Goal: Task Accomplishment & Management: Use online tool/utility

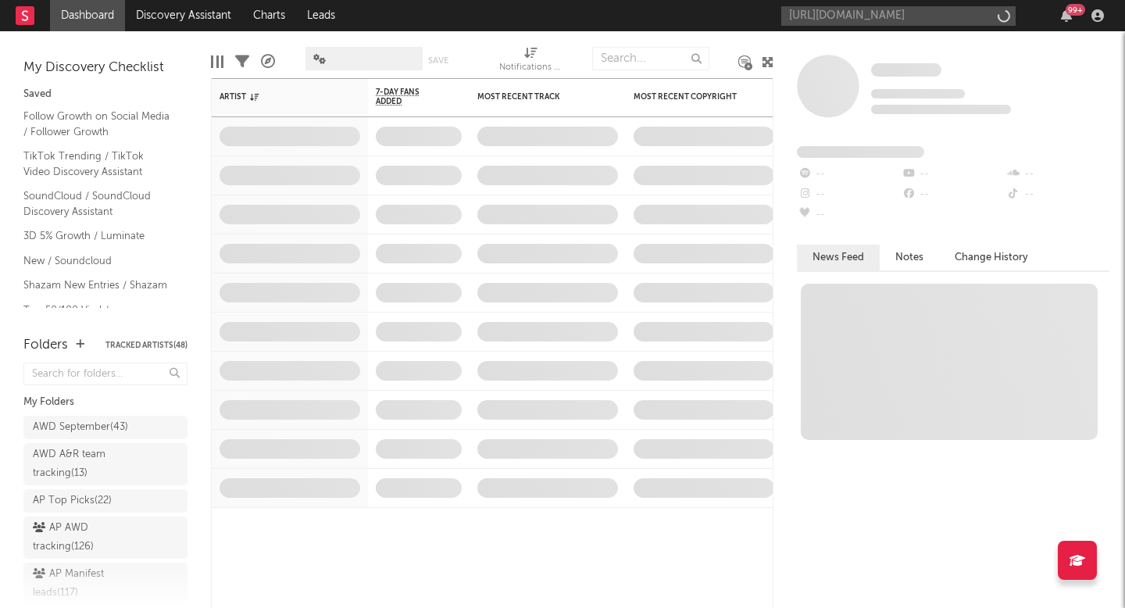
scroll to position [0, 189]
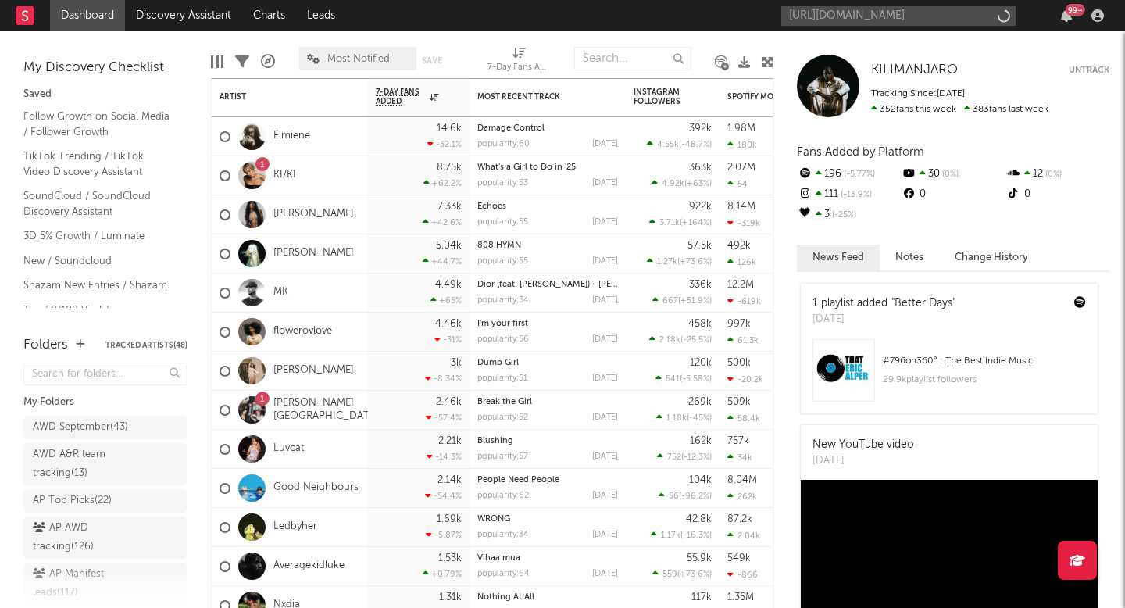
type input "[URL][DOMAIN_NAME]"
click at [838, 13] on input "[URL][DOMAIN_NAME]" at bounding box center [898, 16] width 234 height 20
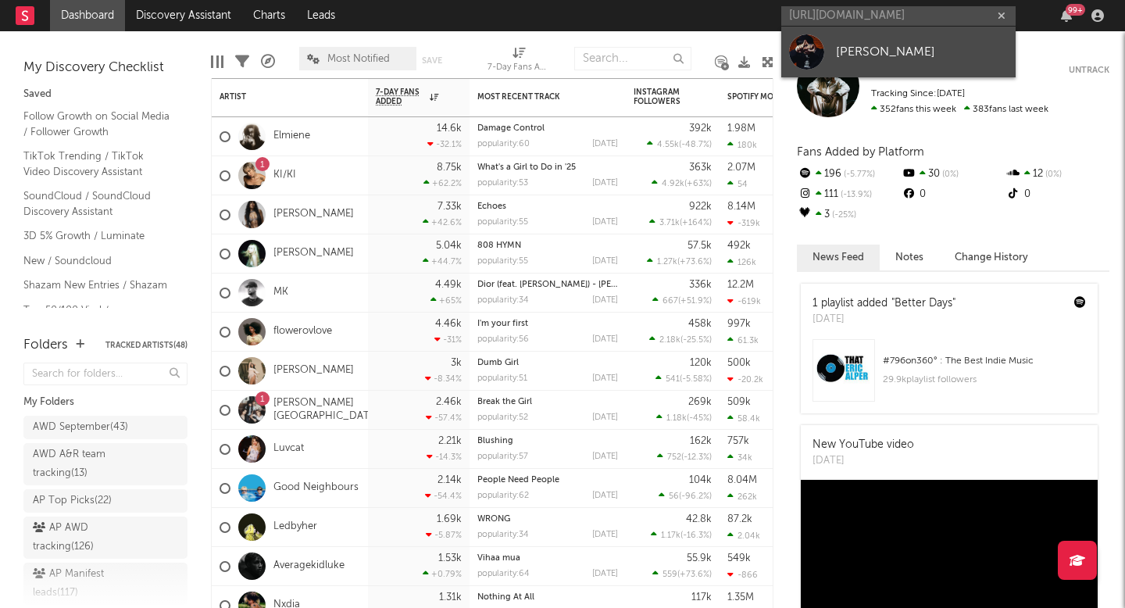
scroll to position [0, 0]
click at [839, 66] on link "[PERSON_NAME]" at bounding box center [898, 52] width 234 height 51
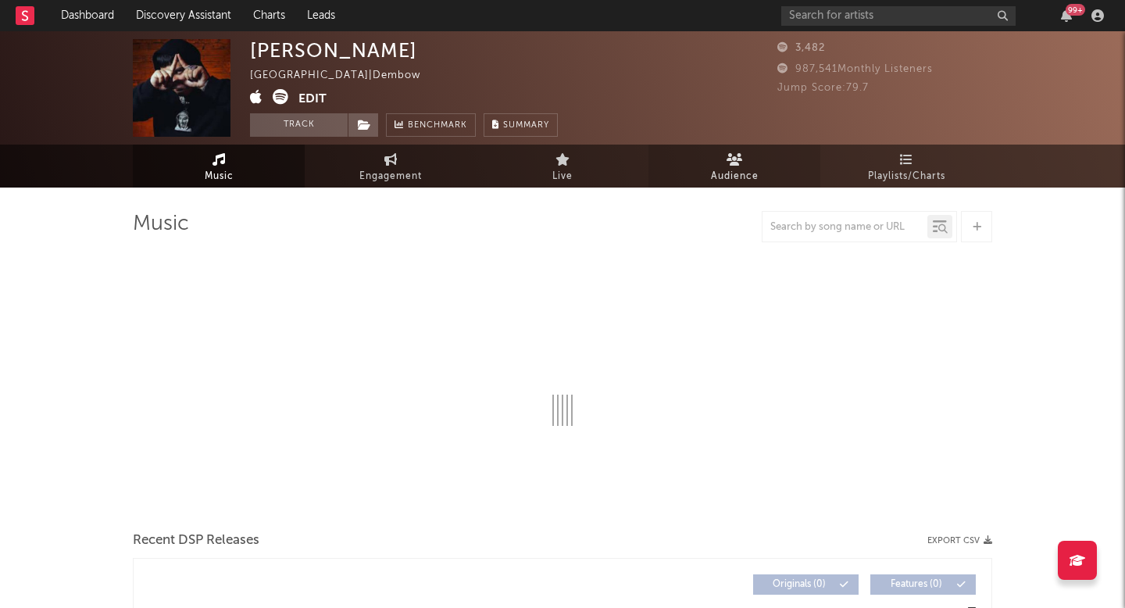
select select "1w"
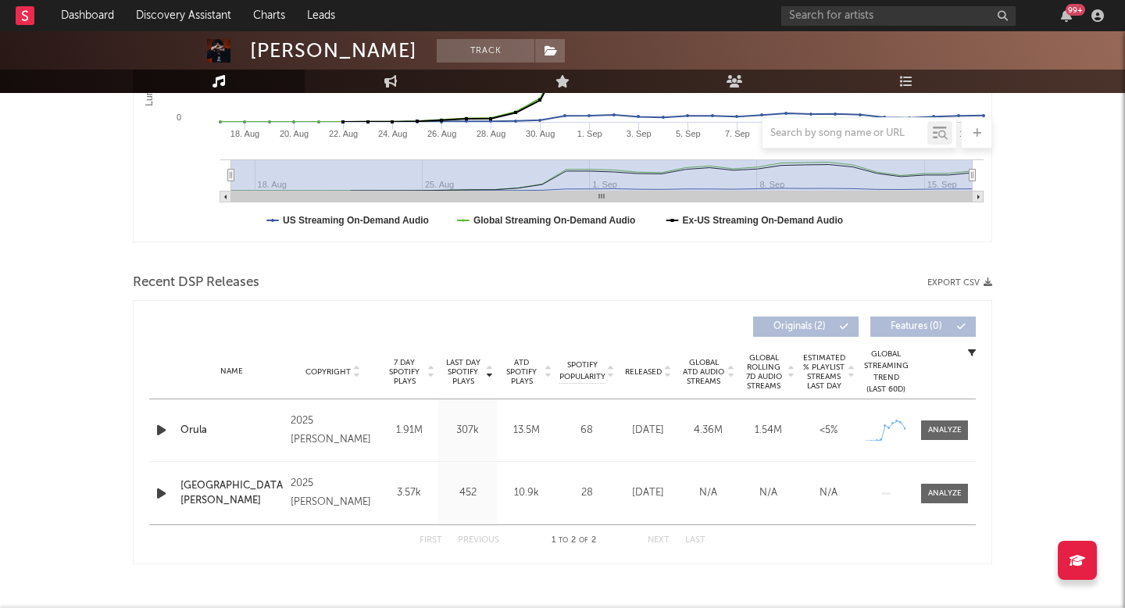
scroll to position [412, 0]
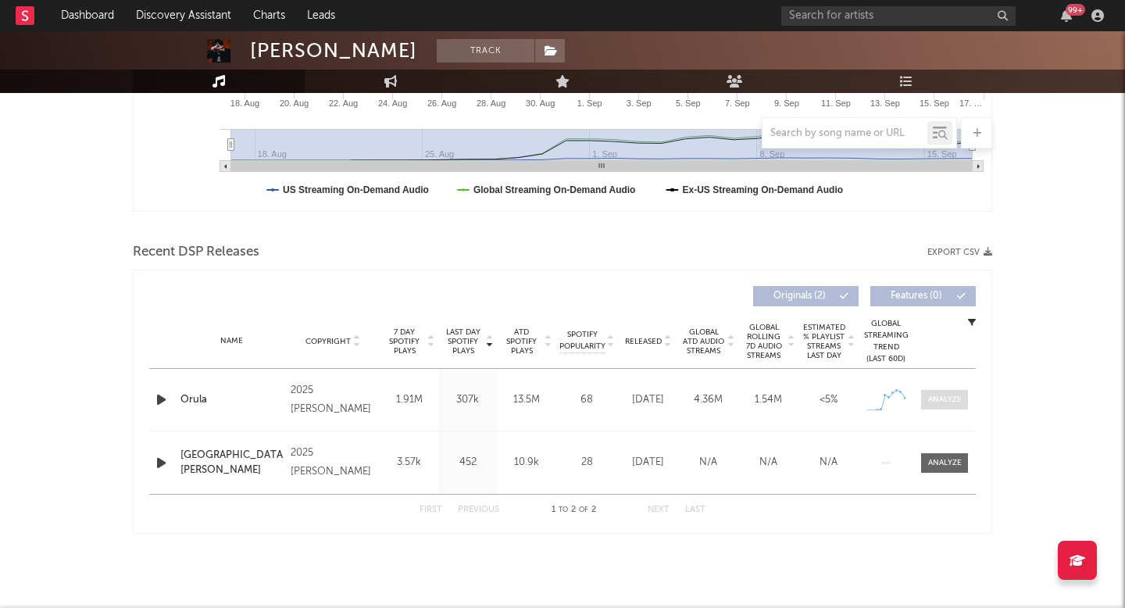
click at [953, 399] on div at bounding box center [945, 400] width 34 height 12
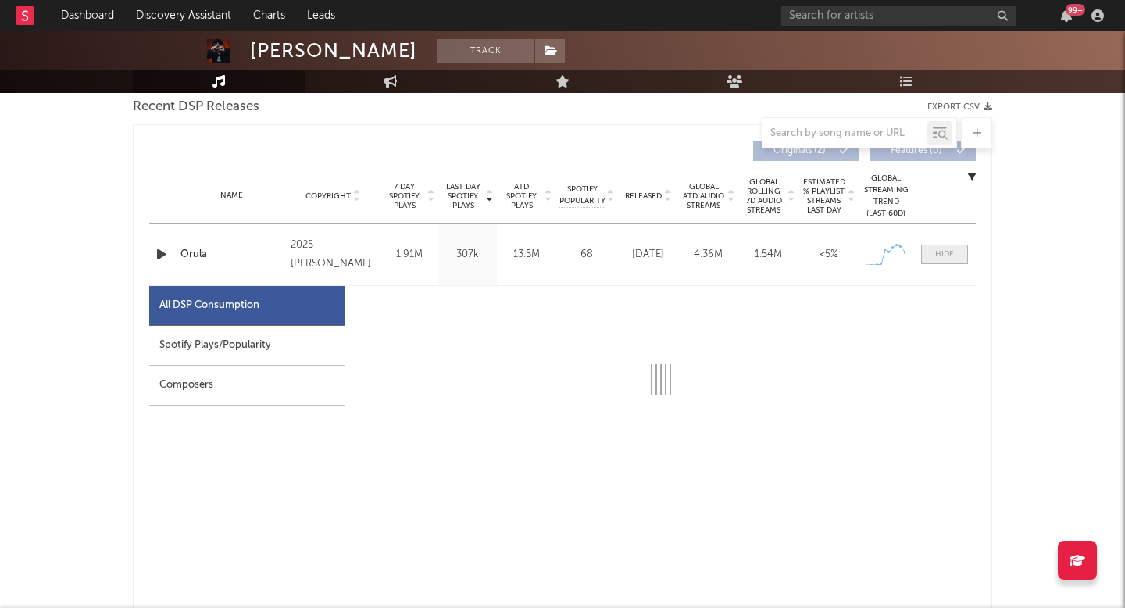
select select "1w"
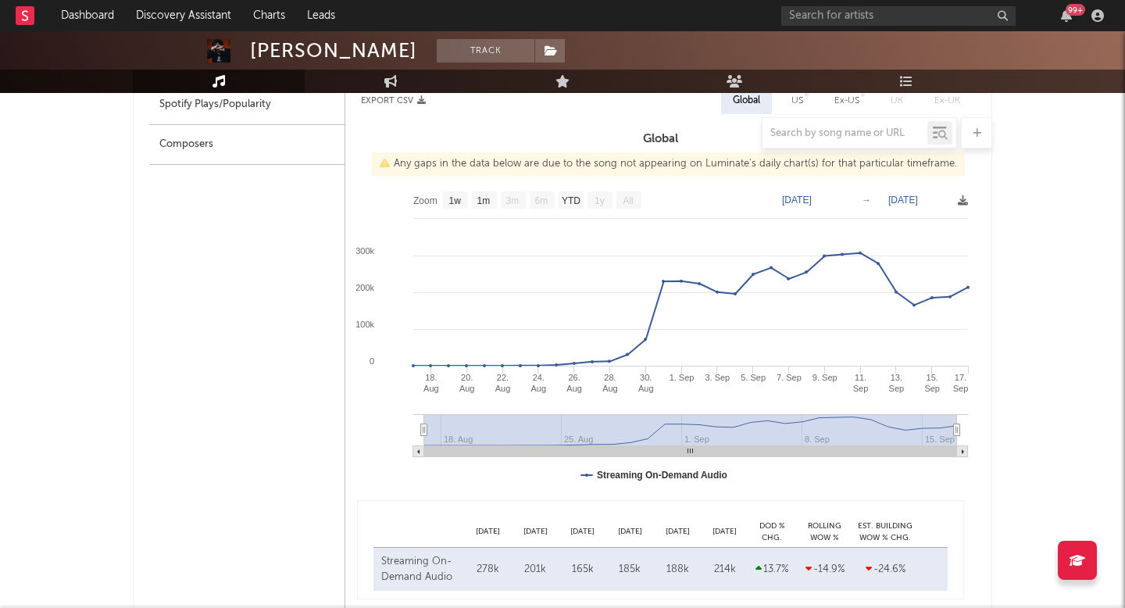
scroll to position [703, 0]
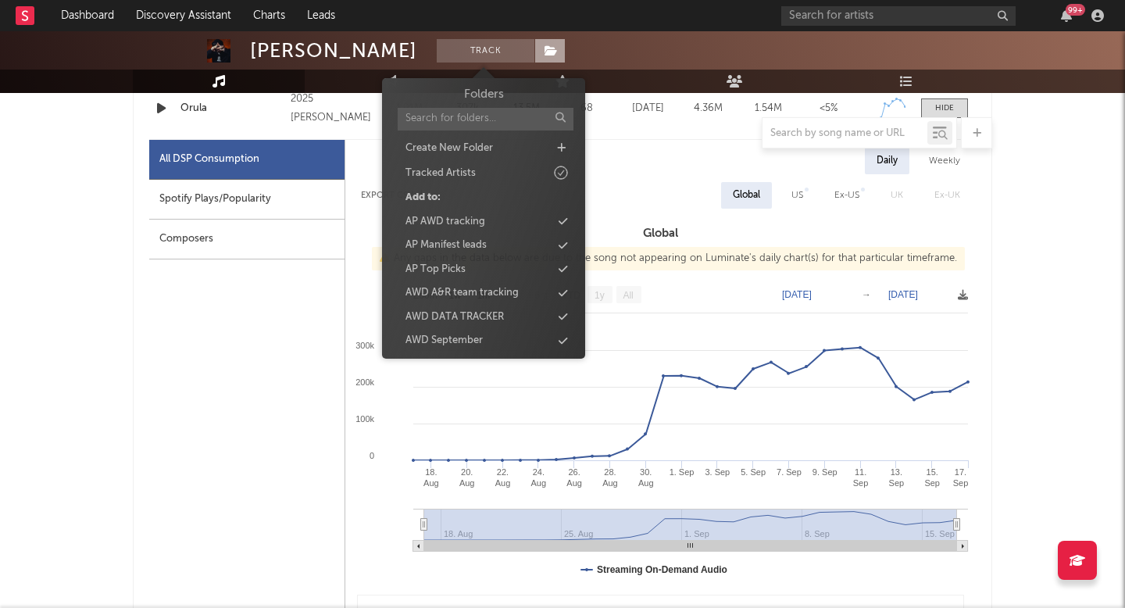
click at [545, 54] on icon at bounding box center [551, 50] width 13 height 11
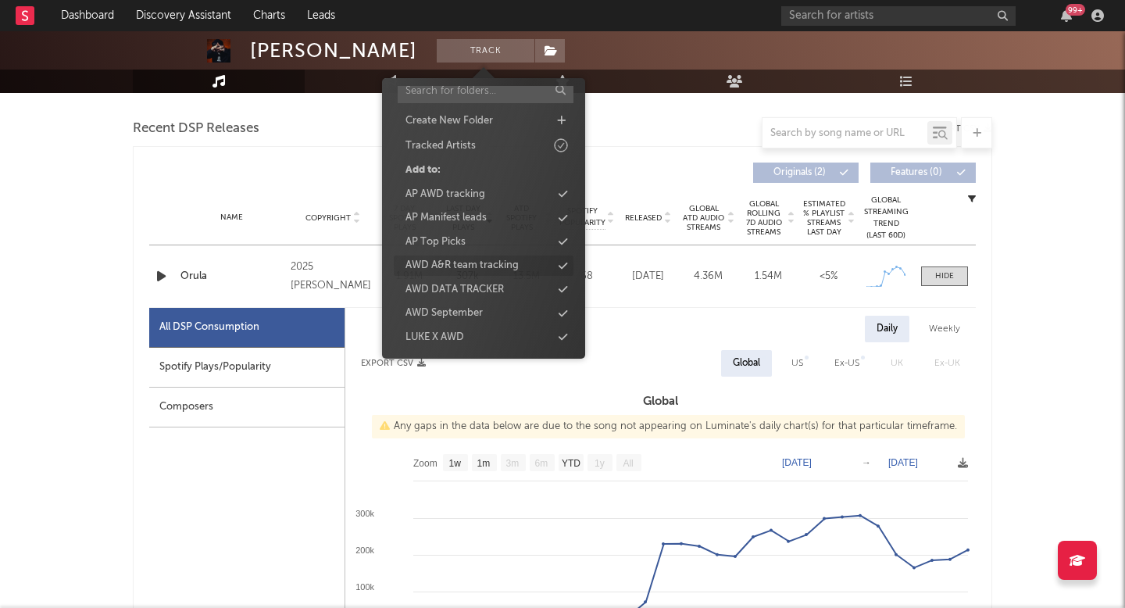
scroll to position [0, 0]
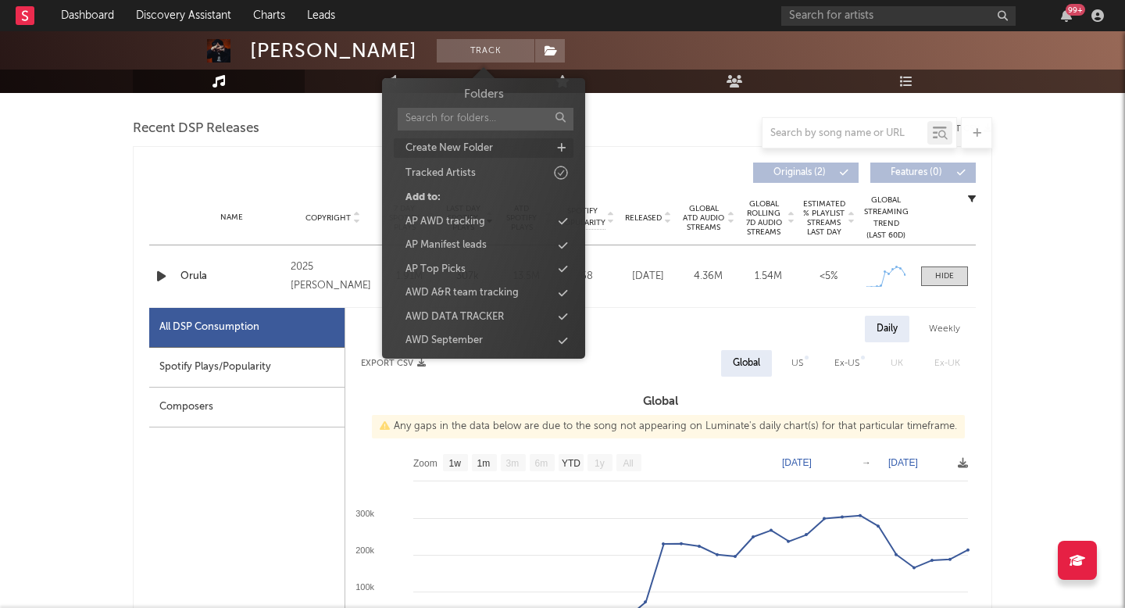
click at [472, 148] on div "Create New Folder" at bounding box center [450, 149] width 88 height 16
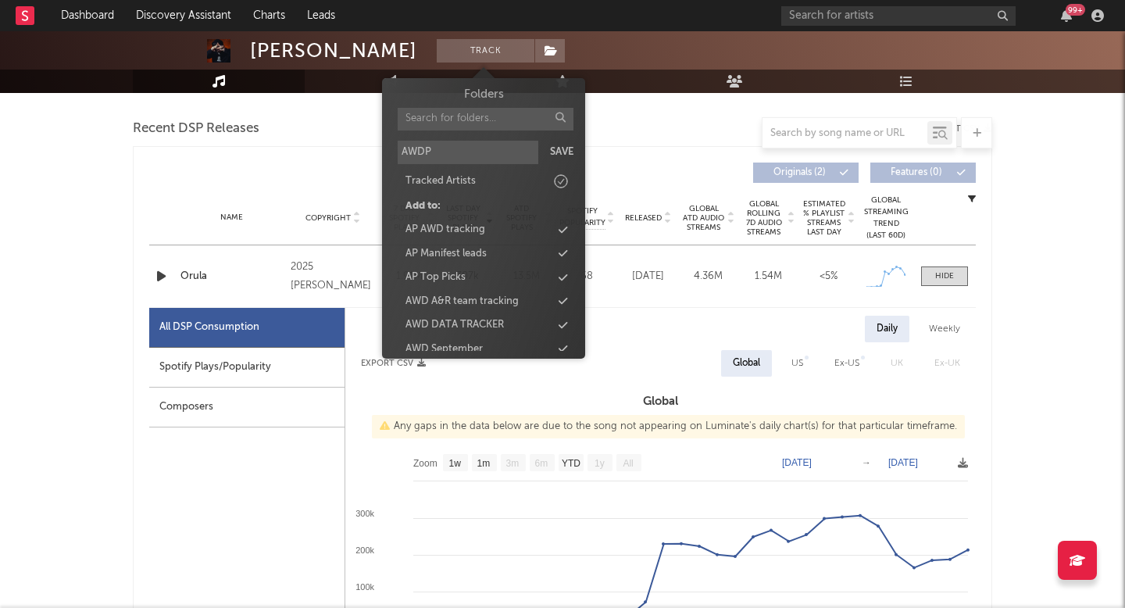
click at [422, 152] on input "AWDP" at bounding box center [468, 152] width 141 height 23
click at [525, 147] on input "AWP" at bounding box center [468, 152] width 141 height 23
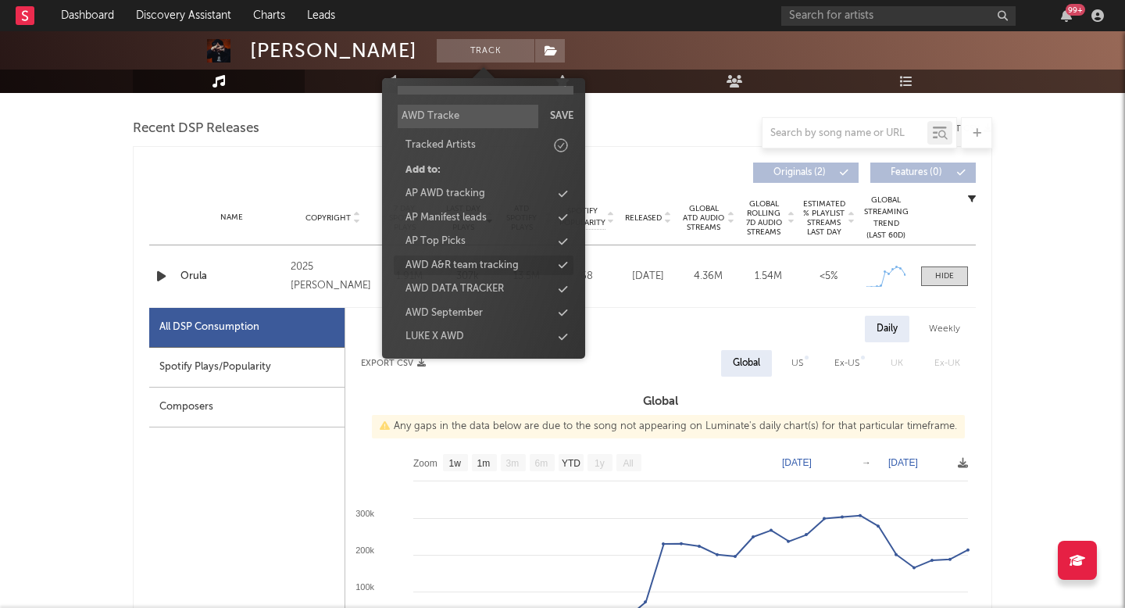
type input "AWD Tracker"
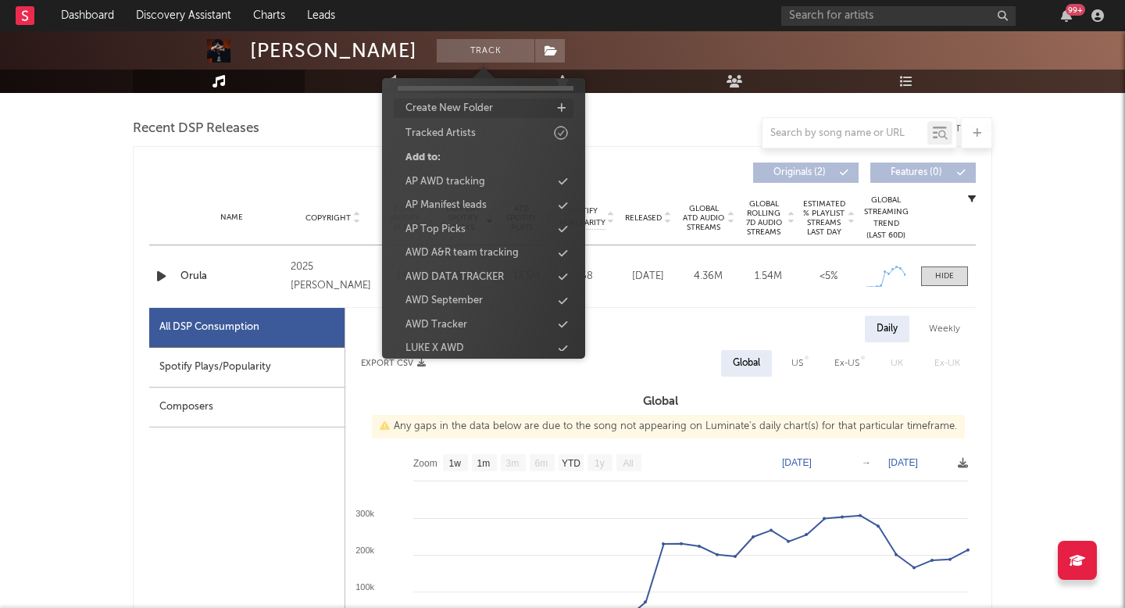
scroll to position [52, 0]
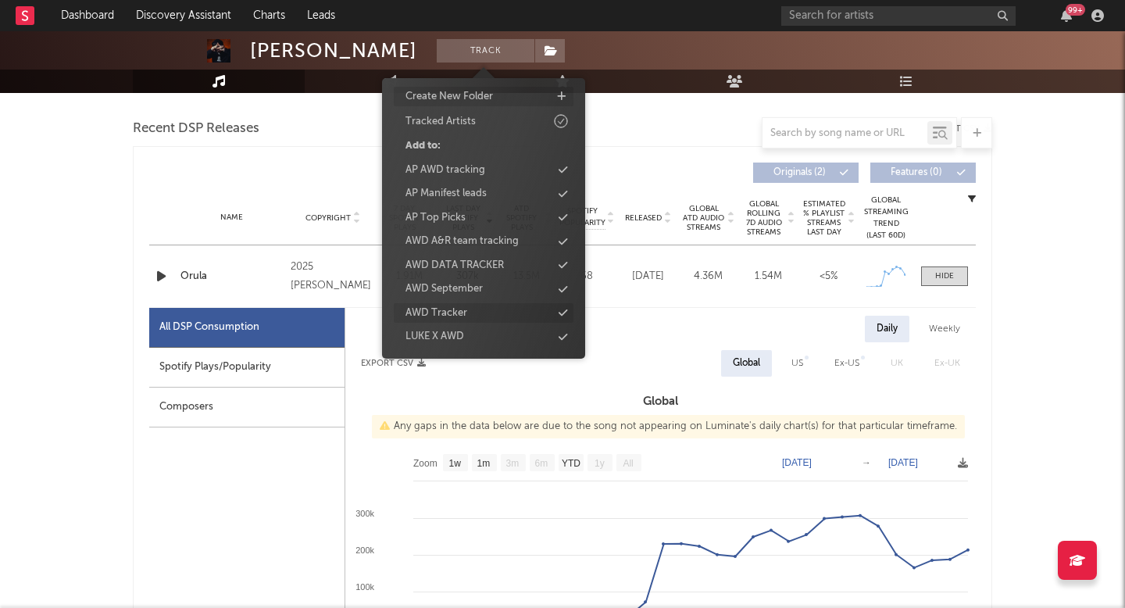
click at [491, 311] on div "AWD Tracker" at bounding box center [484, 313] width 180 height 20
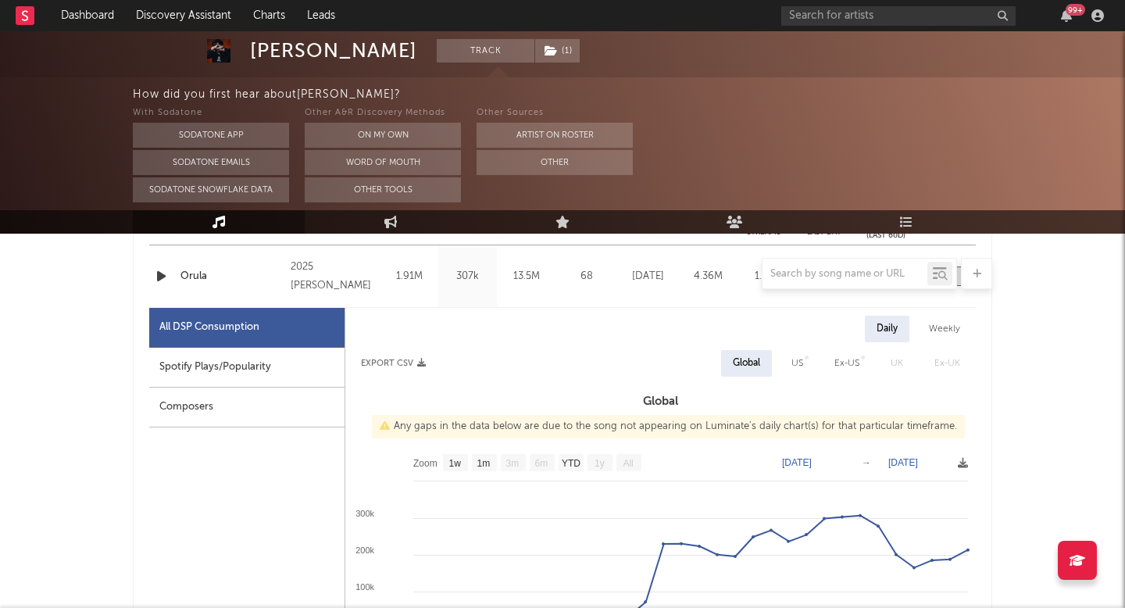
click at [1052, 384] on div "[PERSON_NAME] Track ( 1 ) [GEOGRAPHIC_DATA] | Dembow Edit Track ( 1 ) Benchmark…" at bounding box center [562, 291] width 1125 height 1872
